Goal: Transaction & Acquisition: Obtain resource

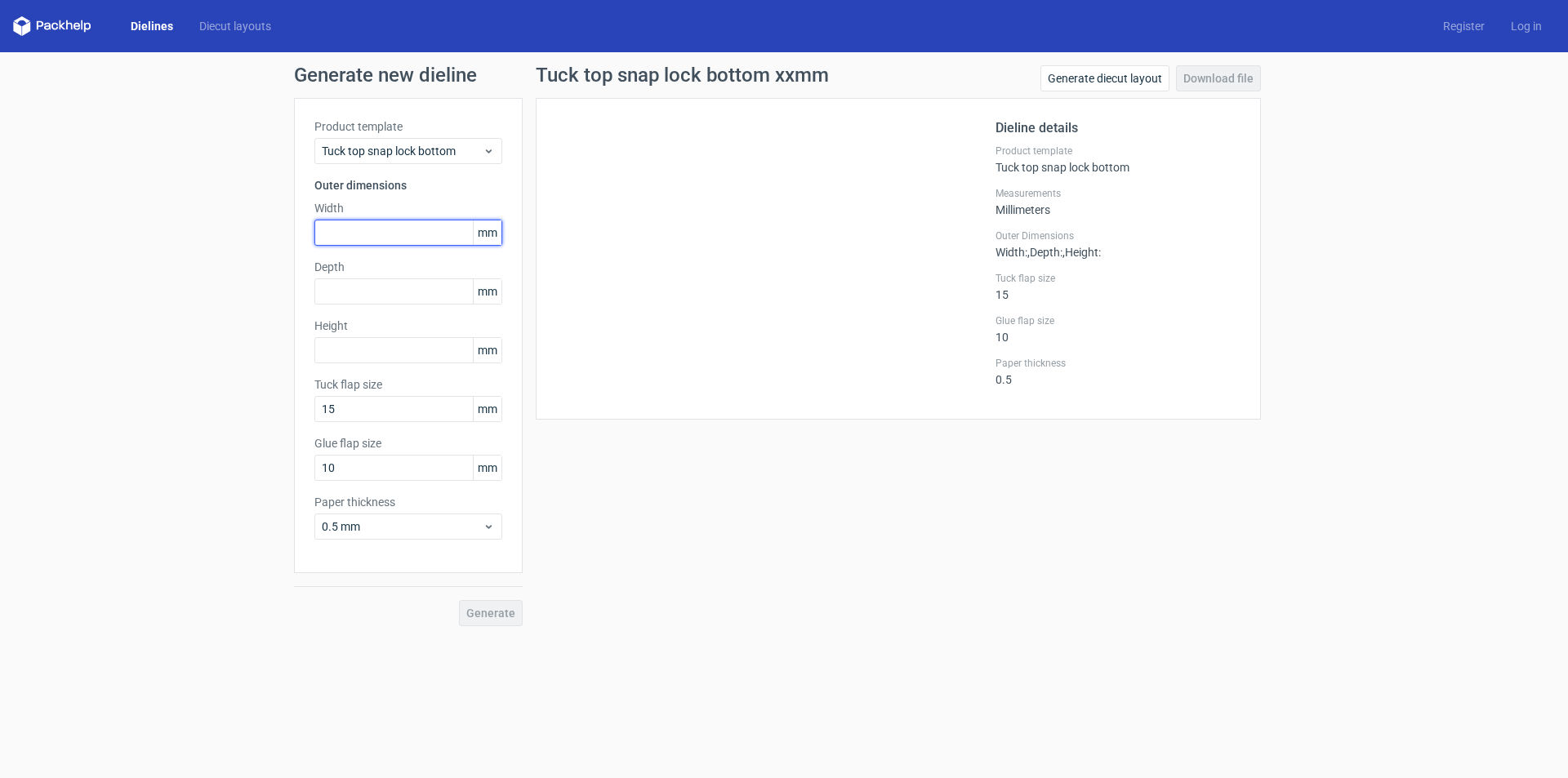
click at [342, 234] on input "text" at bounding box center [408, 233] width 188 height 26
type input "115"
click at [352, 286] on input "text" at bounding box center [408, 291] width 188 height 26
click at [662, 255] on div at bounding box center [776, 258] width 440 height 281
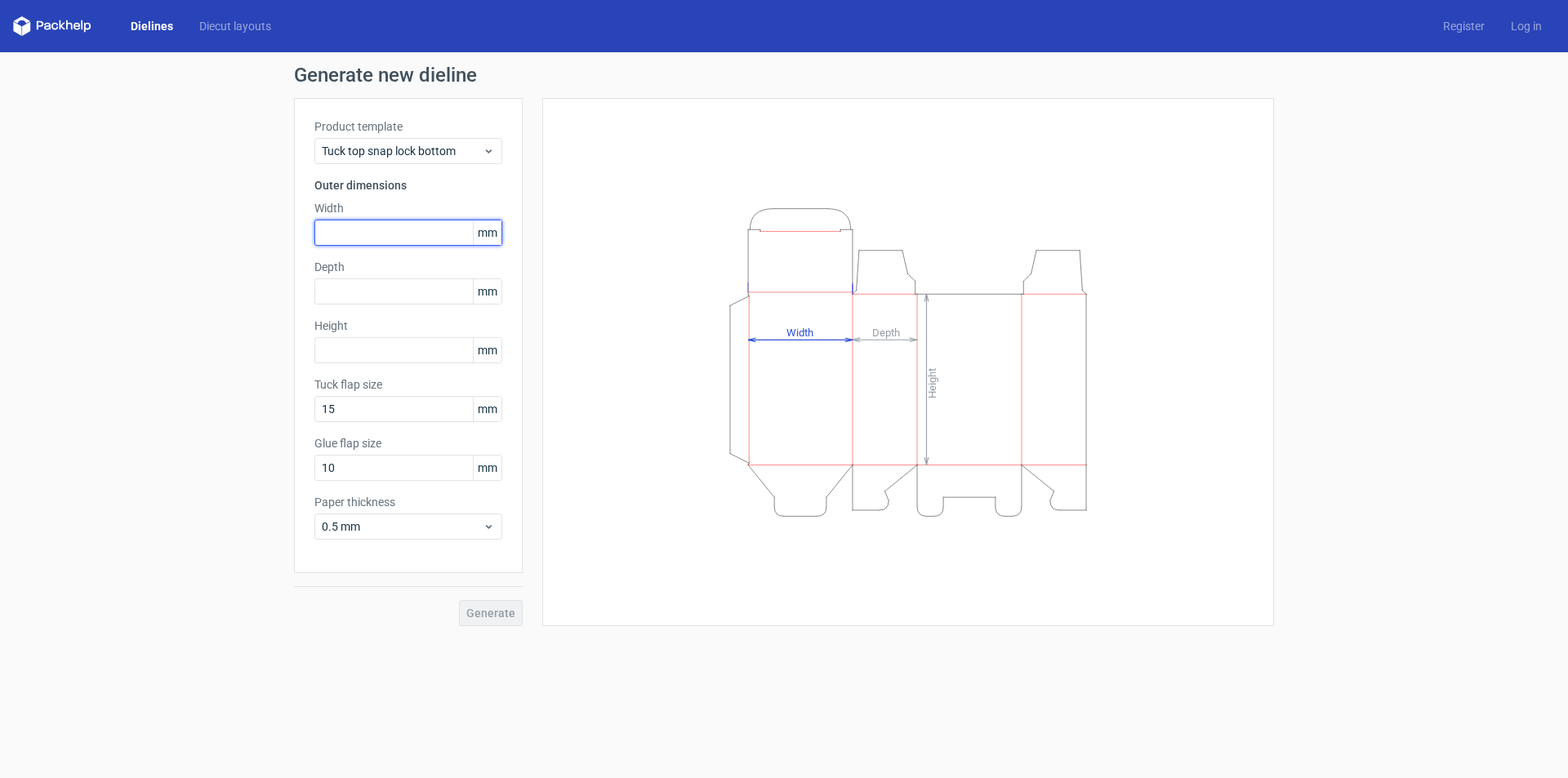
click at [406, 238] on input "text" at bounding box center [408, 233] width 188 height 26
click at [417, 237] on input "text" at bounding box center [408, 233] width 188 height 26
type input "115"
click at [419, 312] on div "Product template Tuck top snap lock bottom Outer dimensions Width 115 mm Depth …" at bounding box center [408, 335] width 228 height 475
click at [415, 305] on div "Product template Tuck top snap lock bottom Outer dimensions Width 115 mm Depth …" at bounding box center [408, 335] width 228 height 475
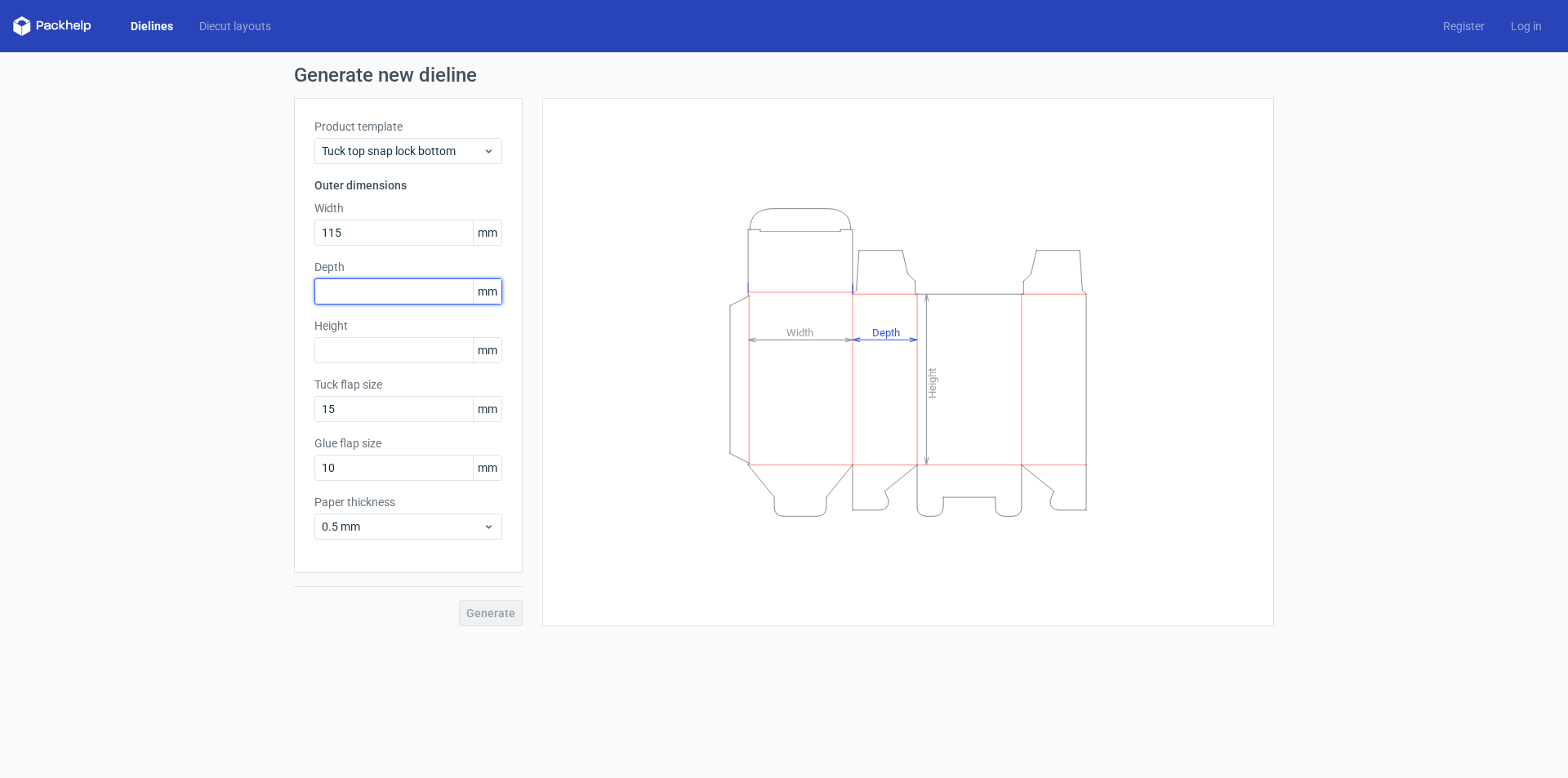
click at [411, 295] on input "text" at bounding box center [408, 291] width 188 height 26
type input "85"
click at [435, 357] on input "text" at bounding box center [408, 350] width 188 height 26
click at [390, 346] on input "text" at bounding box center [408, 350] width 188 height 26
type input "395"
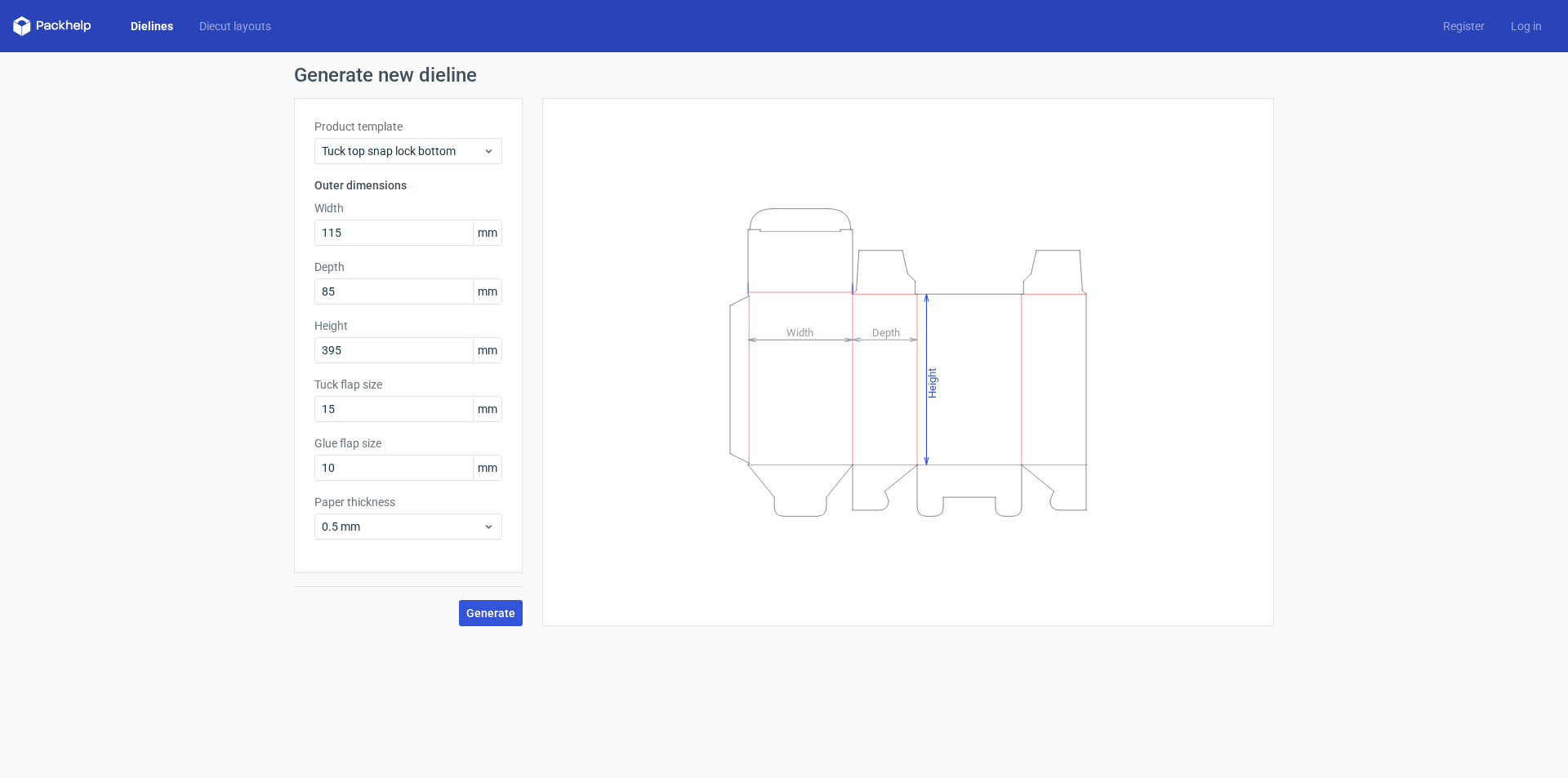
click at [516, 607] on button "Generate" at bounding box center [490, 613] width 64 height 26
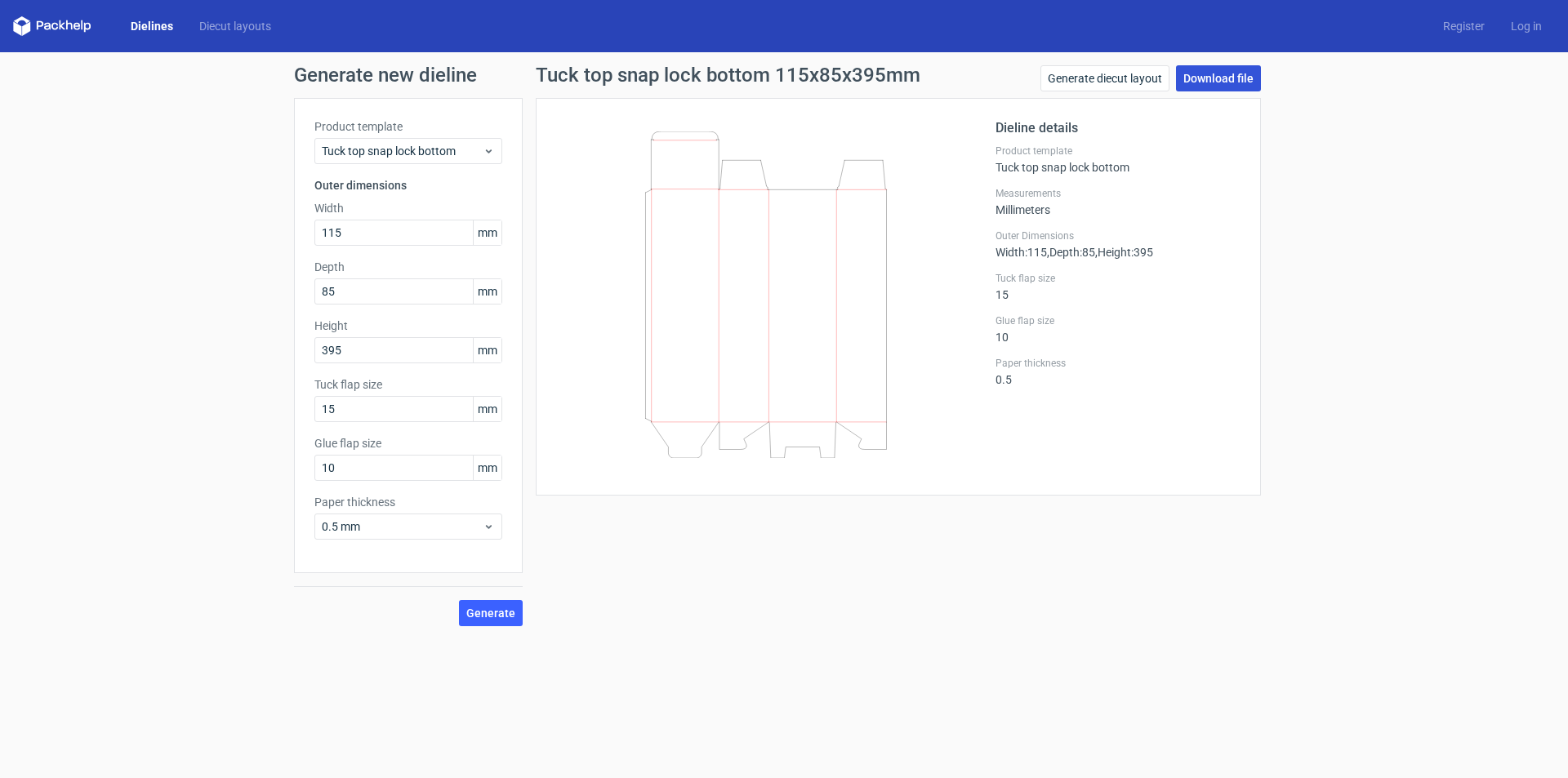
click at [1228, 72] on link "Download file" at bounding box center [1219, 79] width 85 height 26
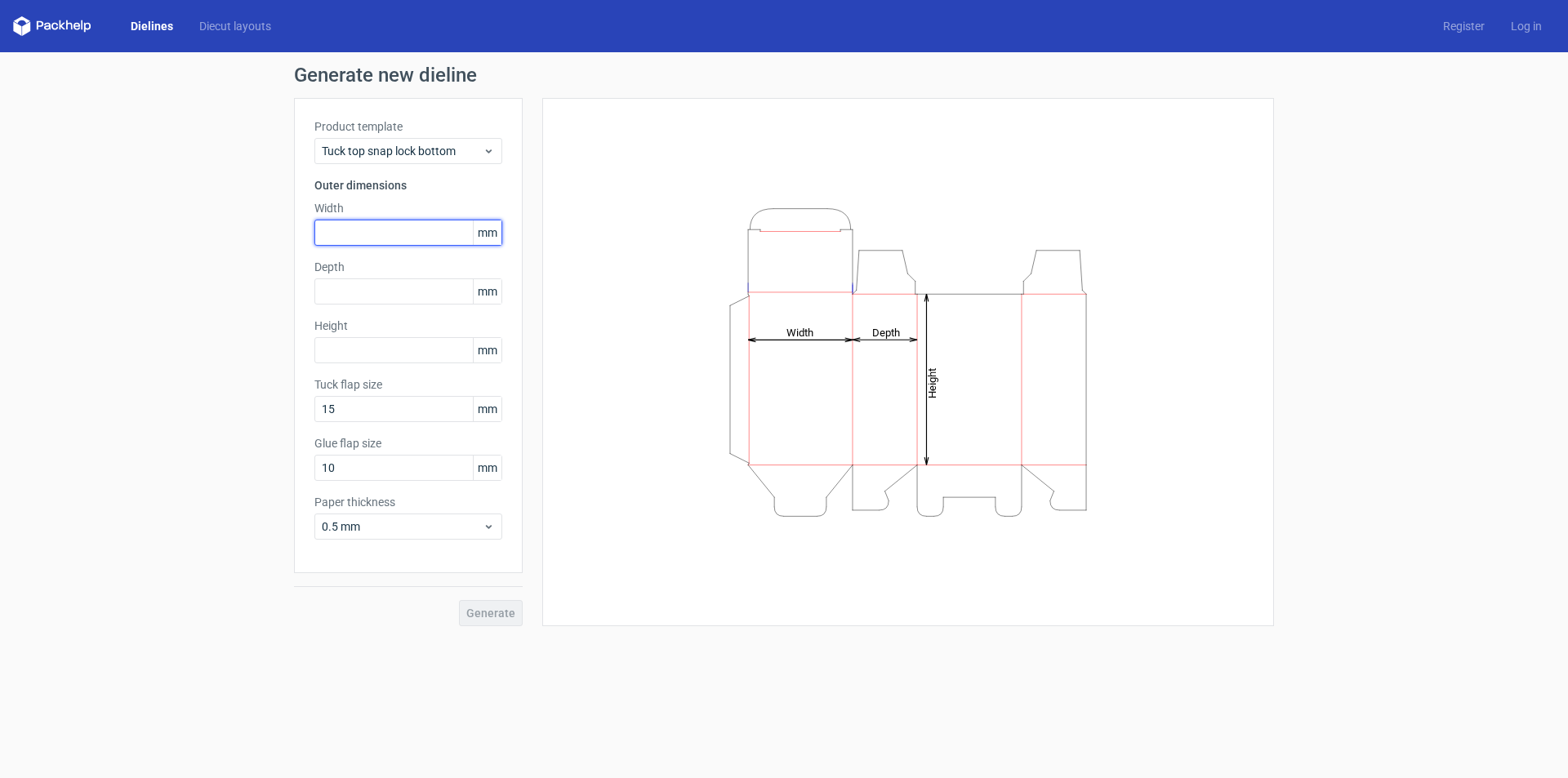
click at [347, 224] on input "text" at bounding box center [408, 233] width 188 height 26
